Goal: Information Seeking & Learning: Check status

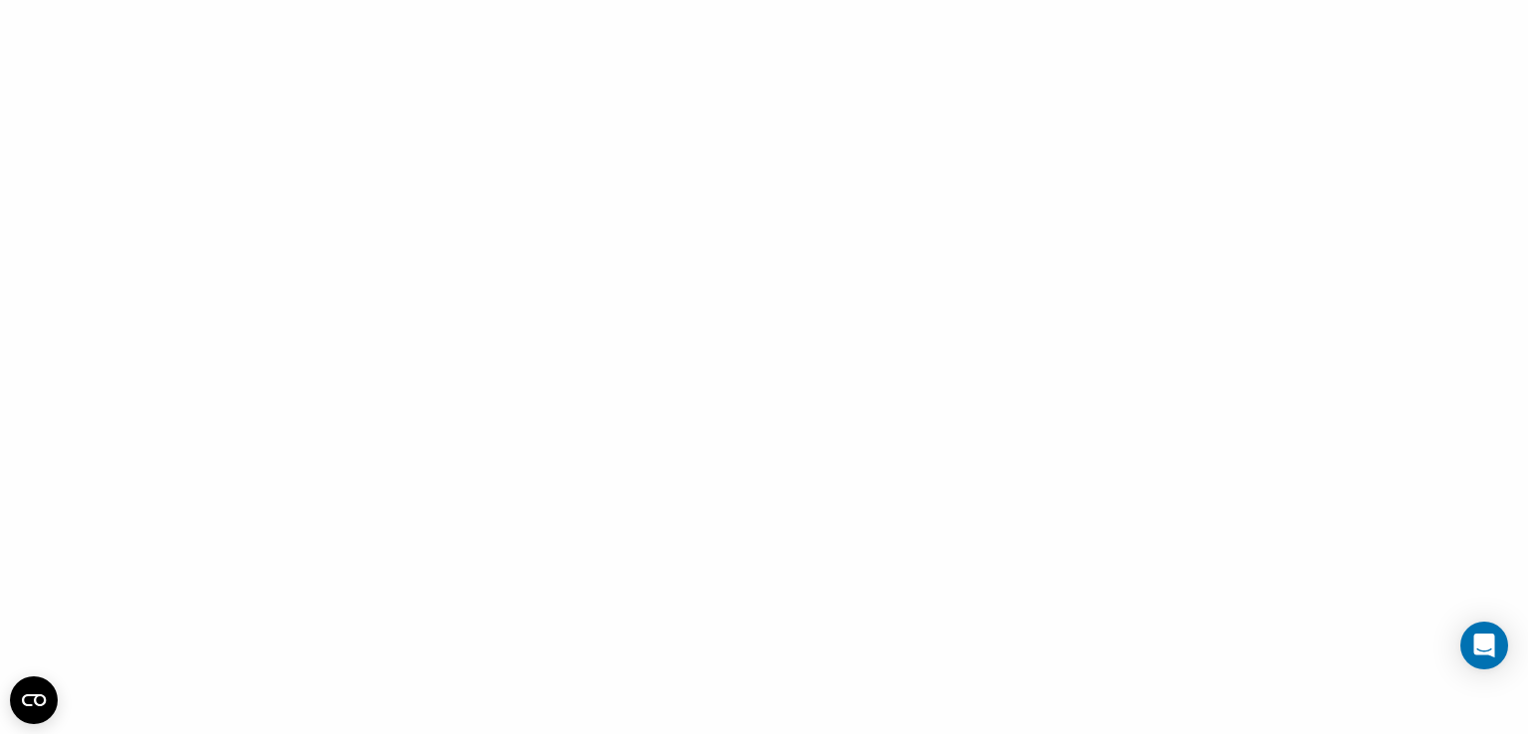
click at [656, 374] on div at bounding box center [764, 367] width 1528 height 734
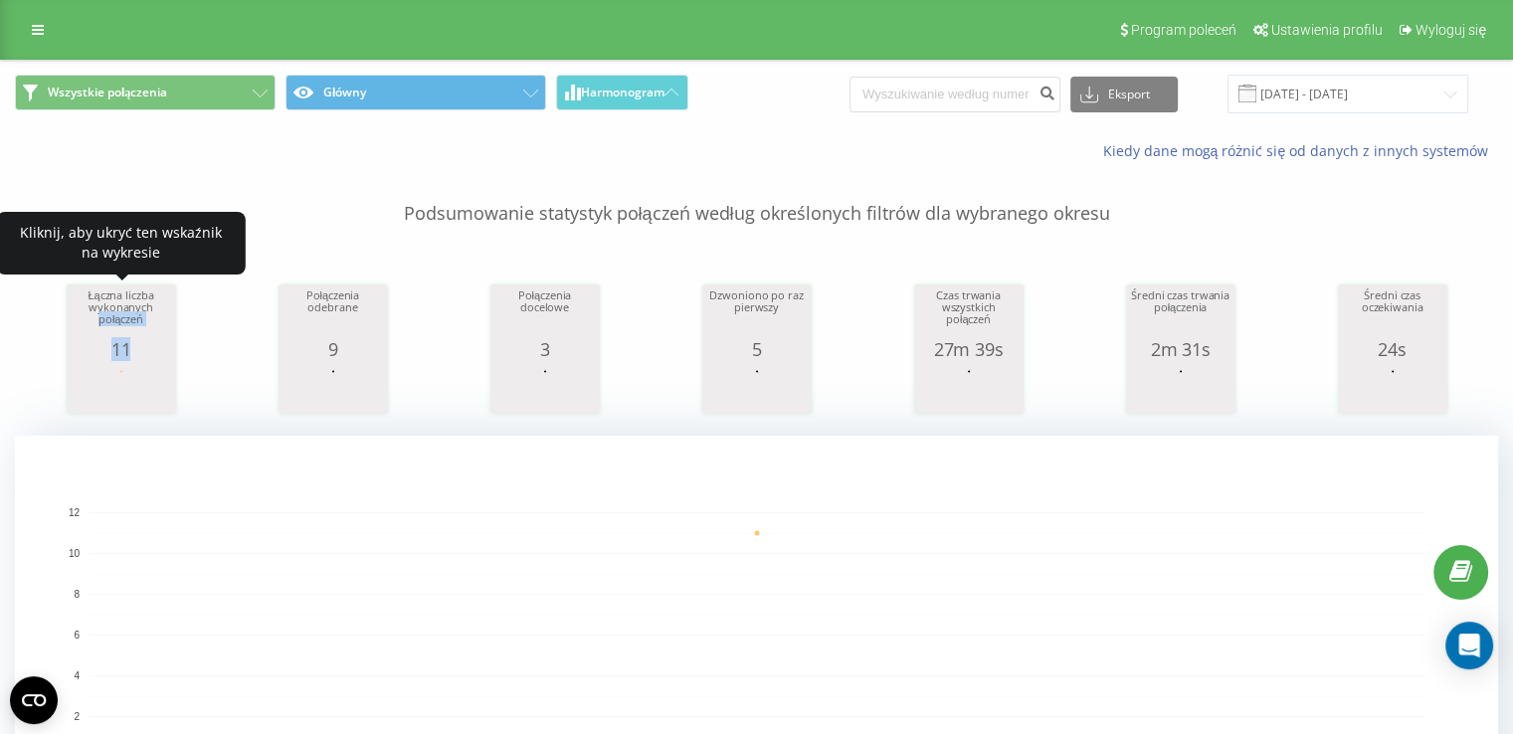
drag, startPoint x: 73, startPoint y: 319, endPoint x: 269, endPoint y: 313, distance: 196.1
click at [161, 395] on div "Łączna liczba wykonanych połączeń 11 date totalCalls [DATE] [PHONE_NUMBER][DATE]" at bounding box center [121, 354] width 99 height 129
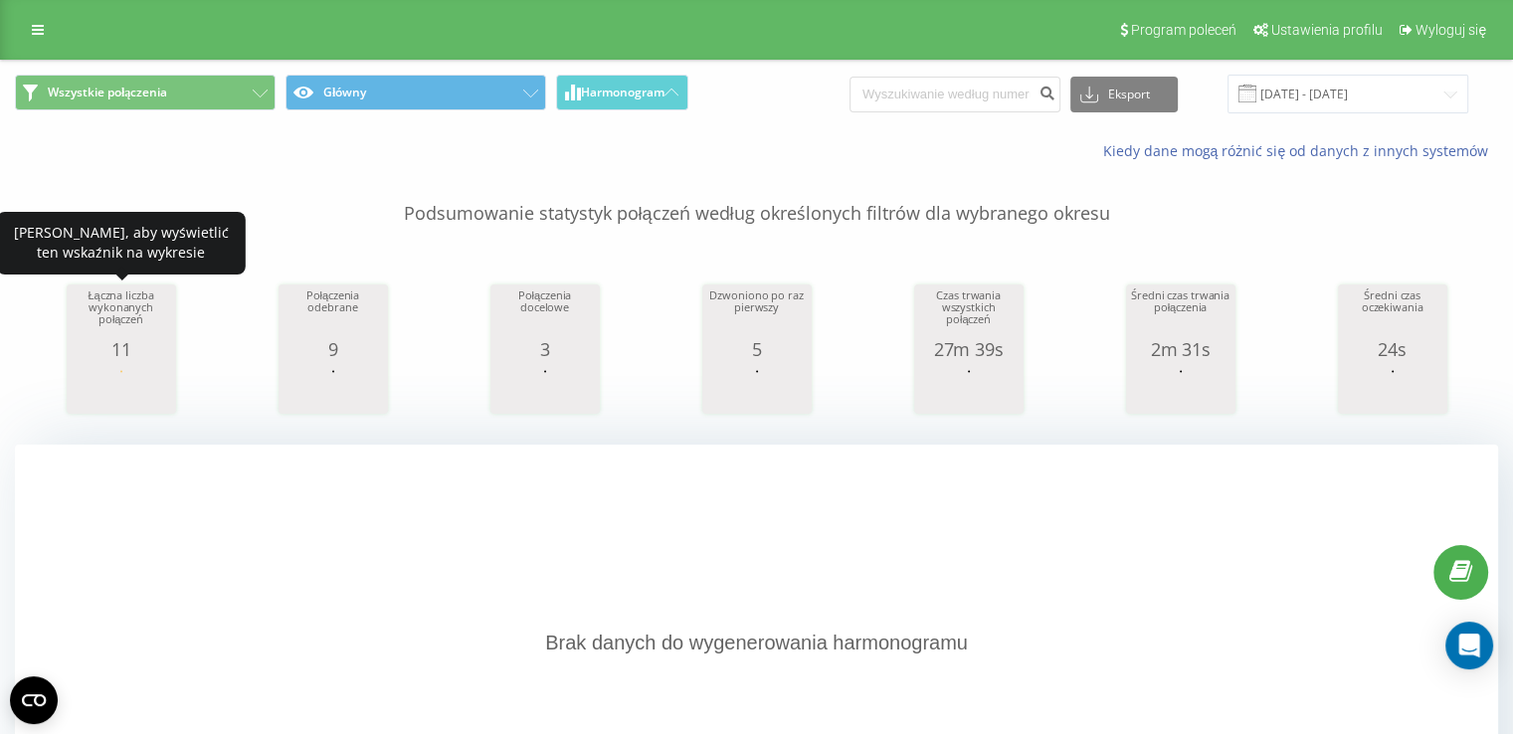
click at [273, 311] on div "Łączna liczba wykonanych połączeń 11 date totalCalls [DATE] 11 date totalCalls …" at bounding box center [756, 330] width 1483 height 171
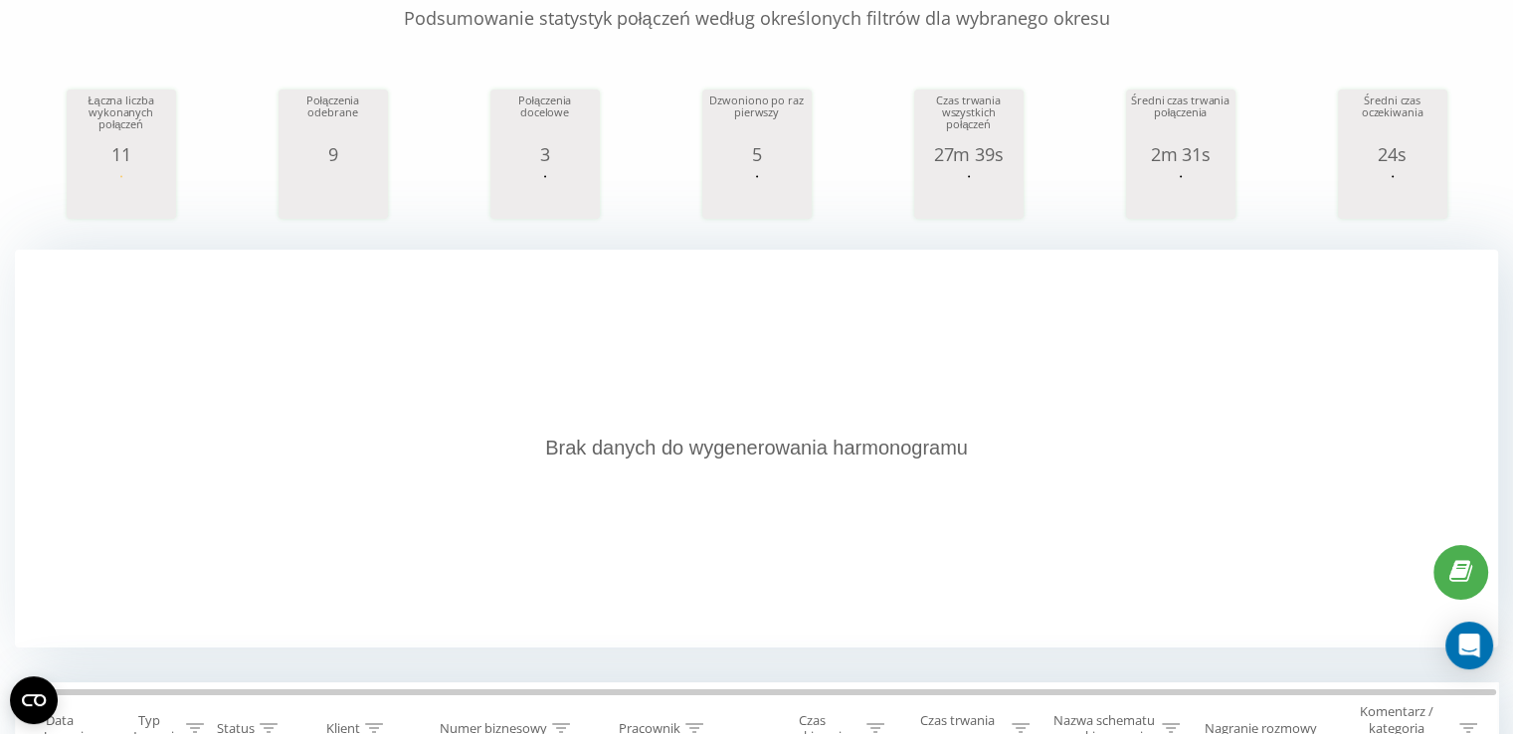
scroll to position [298, 0]
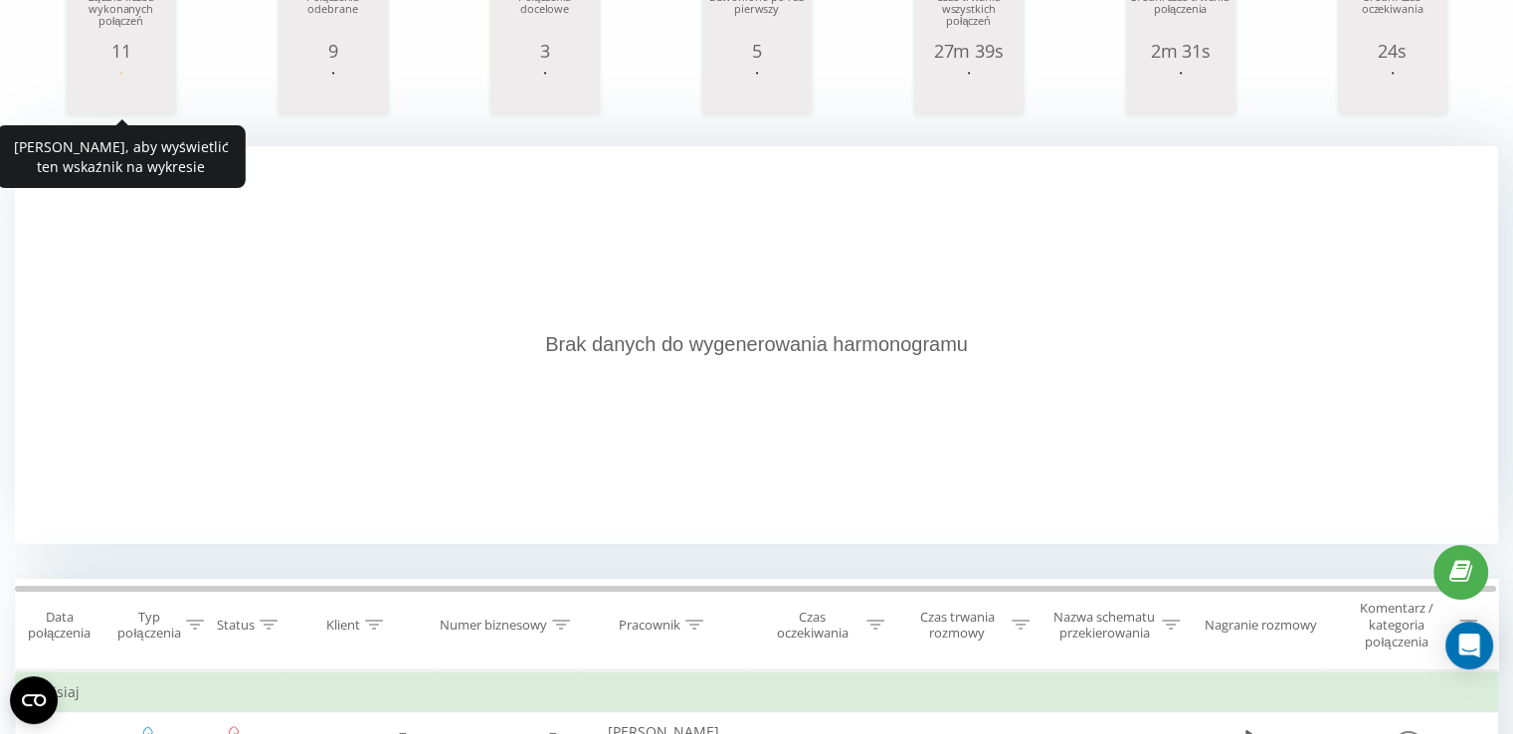
click at [127, 85] on rect "A chart." at bounding box center [121, 91] width 99 height 37
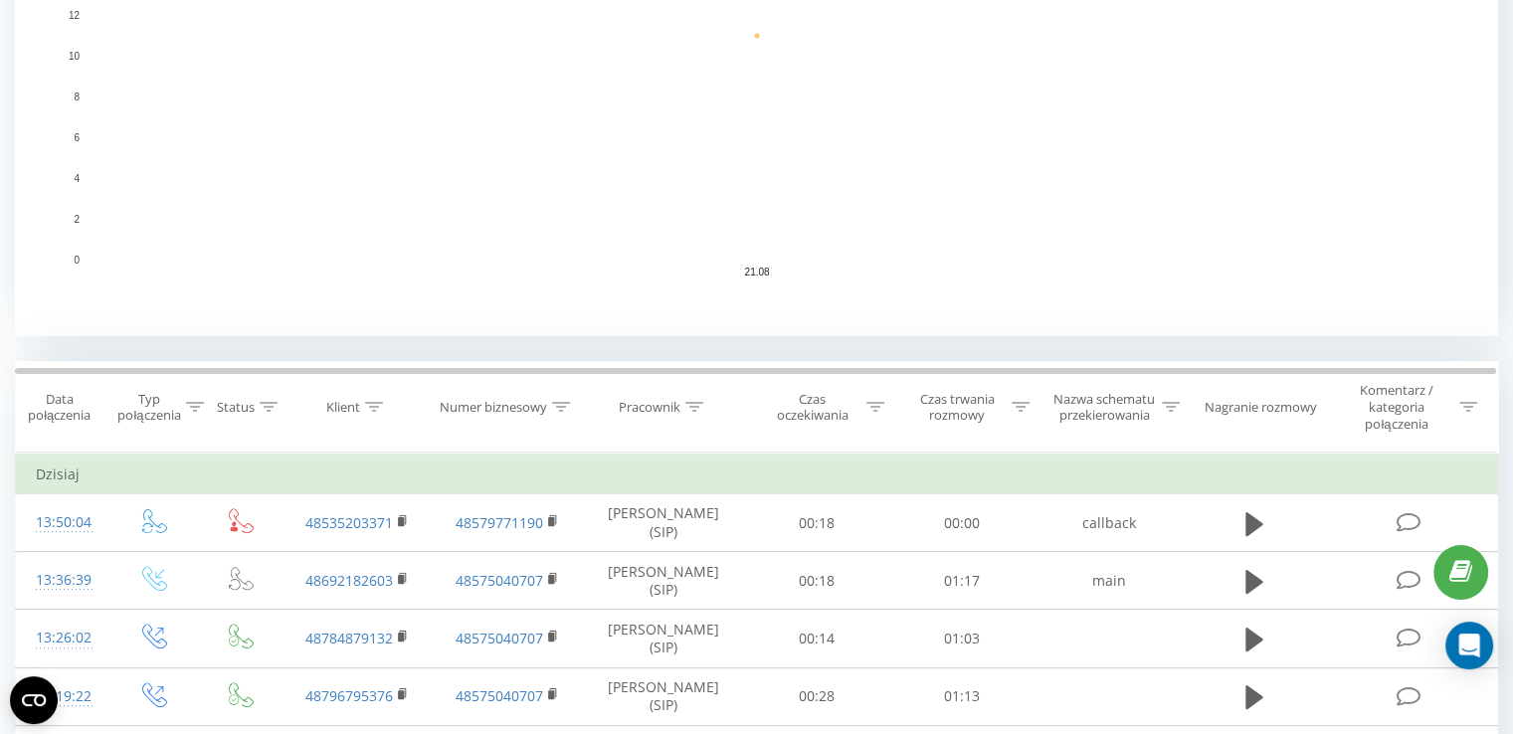
scroll to position [199, 0]
